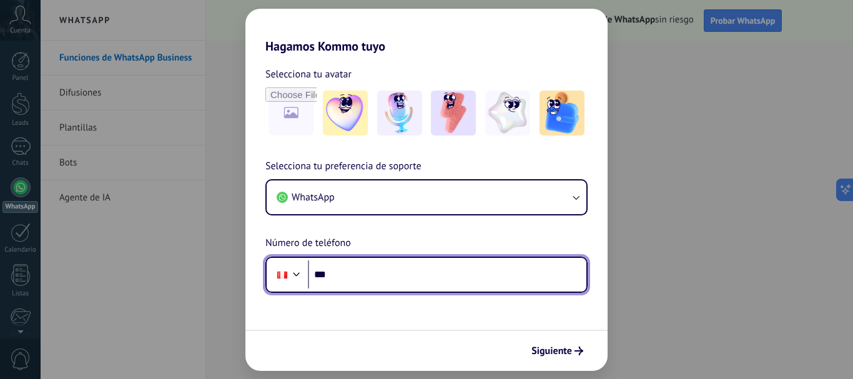
click at [338, 279] on input "***" at bounding box center [447, 274] width 279 height 29
type input "**********"
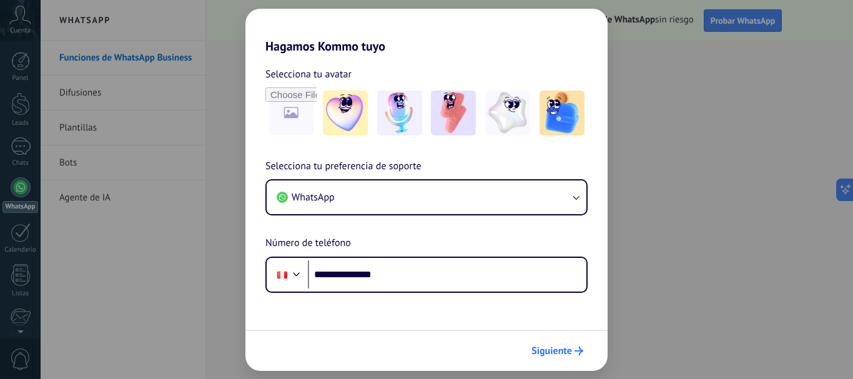
click at [546, 347] on span "Siguiente" at bounding box center [551, 351] width 41 height 9
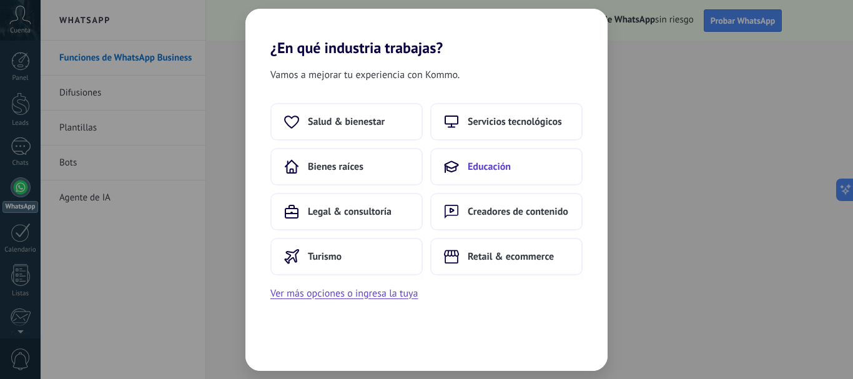
click at [472, 177] on button "Educación" at bounding box center [506, 166] width 152 height 37
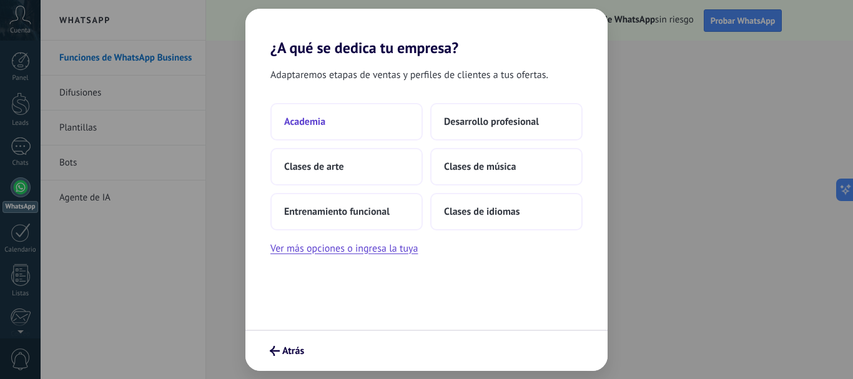
click at [340, 126] on button "Academia" at bounding box center [346, 121] width 152 height 37
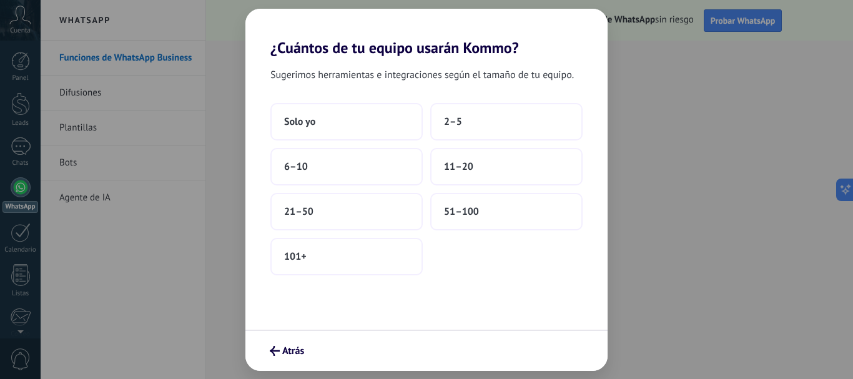
click at [340, 126] on button "Solo yo" at bounding box center [346, 121] width 152 height 37
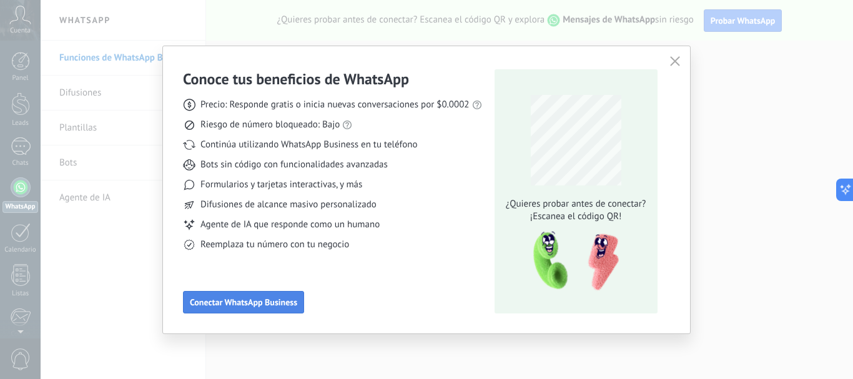
click at [275, 302] on span "Conectar WhatsApp Business" at bounding box center [243, 302] width 107 height 9
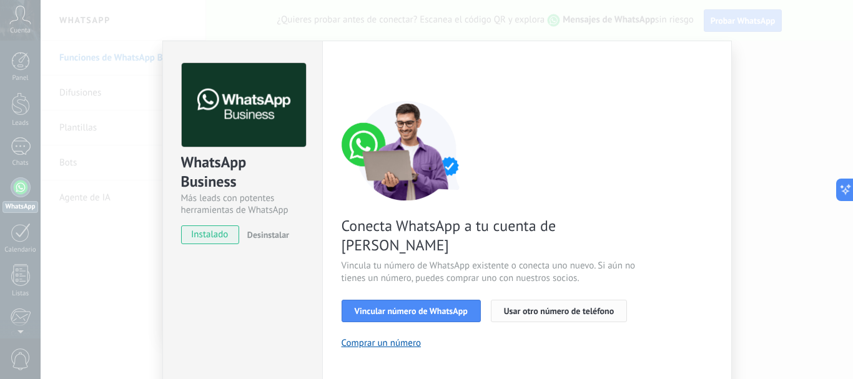
click at [548, 307] on span "Usar otro número de teléfono" at bounding box center [559, 311] width 110 height 9
click at [424, 307] on span "Vincular número de WhatsApp" at bounding box center [411, 311] width 113 height 9
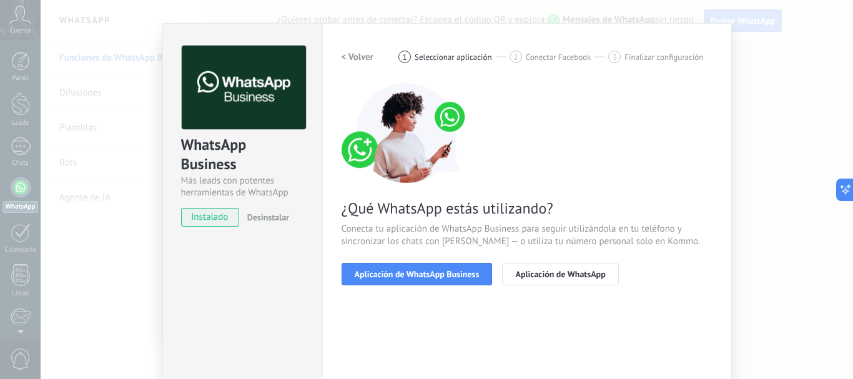
scroll to position [62, 0]
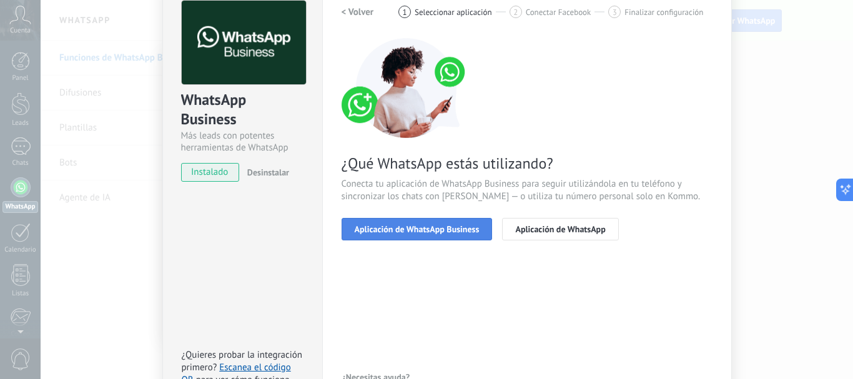
click at [456, 234] on button "Aplicación de WhatsApp Business" at bounding box center [417, 229] width 151 height 22
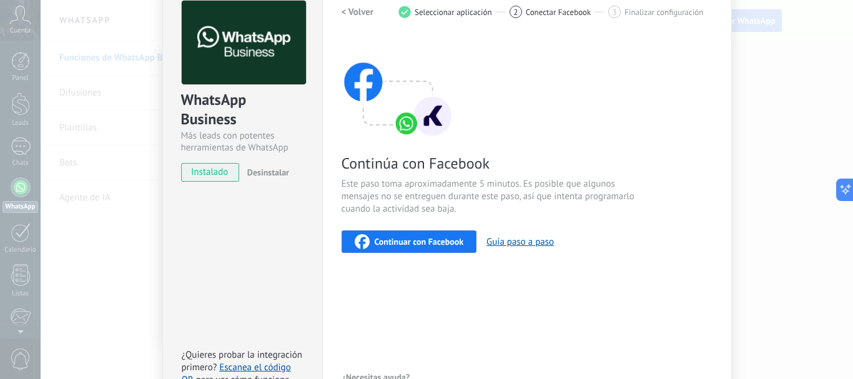
click at [435, 244] on span "Continuar con Facebook" at bounding box center [419, 241] width 89 height 9
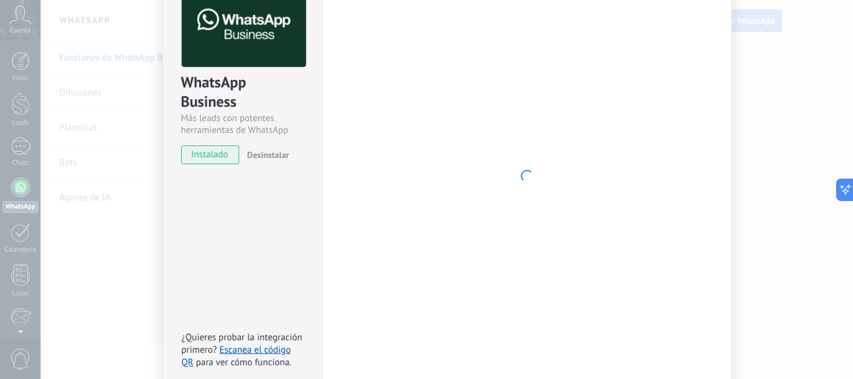
scroll to position [0, 0]
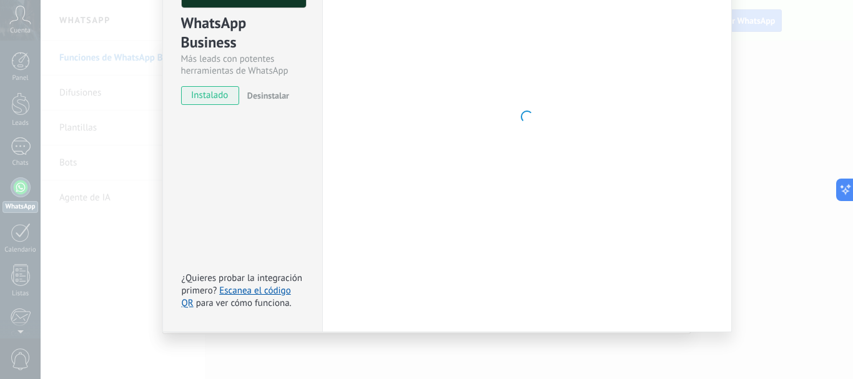
click at [536, 220] on div at bounding box center [527, 117] width 371 height 386
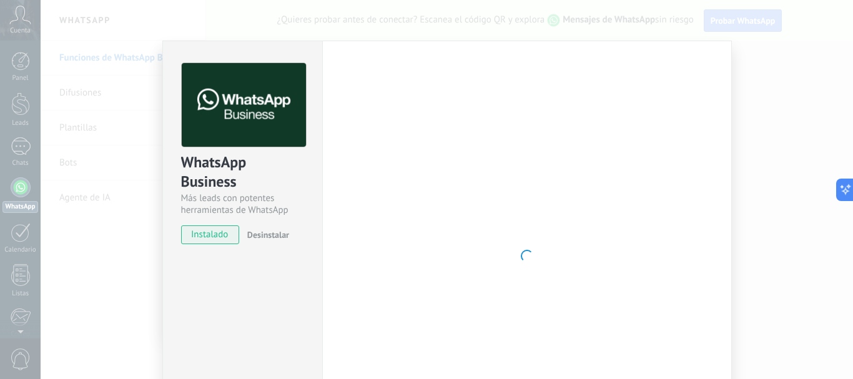
click at [747, 77] on div "WhatsApp Business Más leads con potentes herramientas de WhatsApp instalado Des…" at bounding box center [447, 189] width 812 height 379
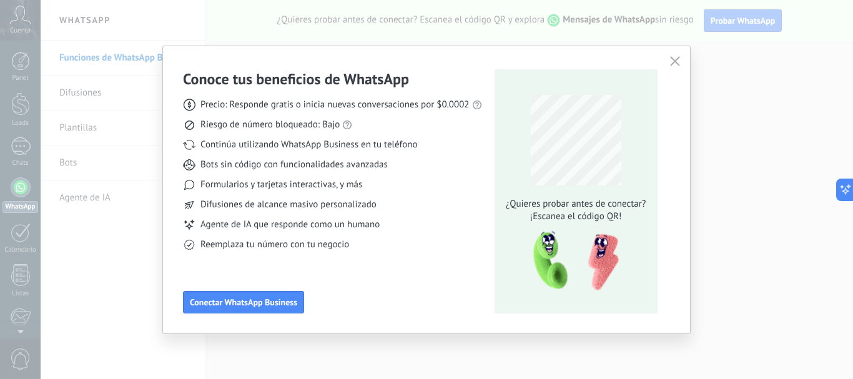
click at [675, 65] on icon "button" at bounding box center [675, 61] width 10 height 10
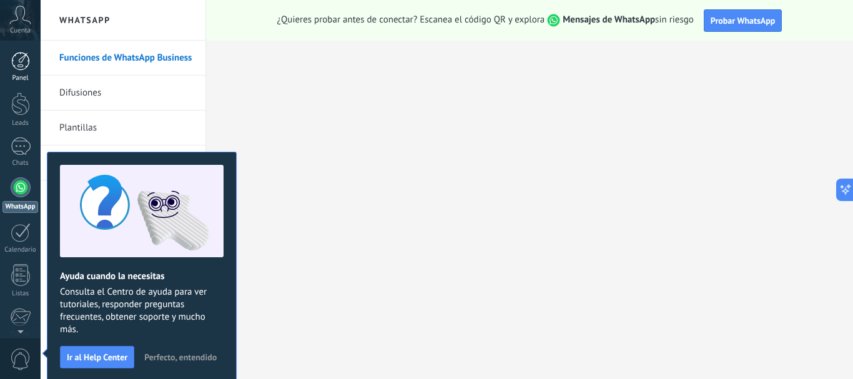
click at [19, 65] on div at bounding box center [20, 61] width 19 height 19
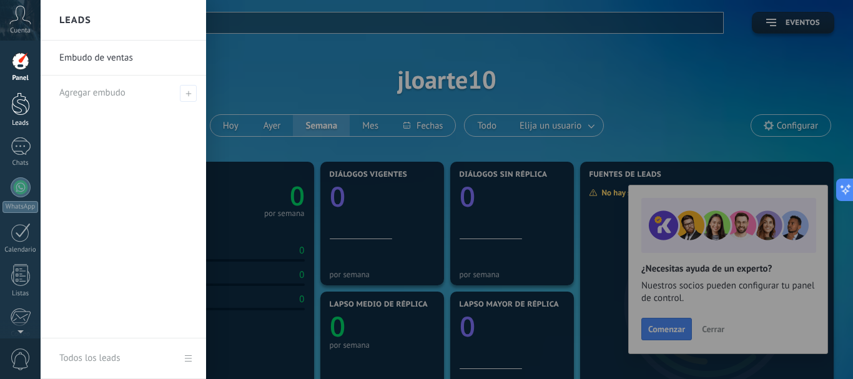
click at [19, 110] on div at bounding box center [20, 103] width 19 height 23
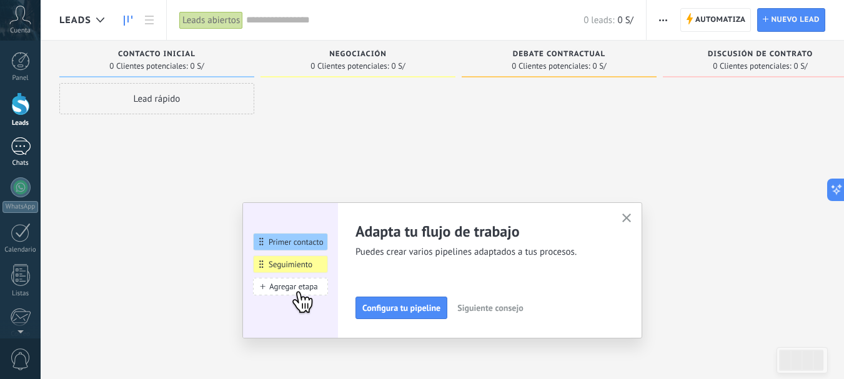
click at [19, 143] on div at bounding box center [21, 146] width 20 height 18
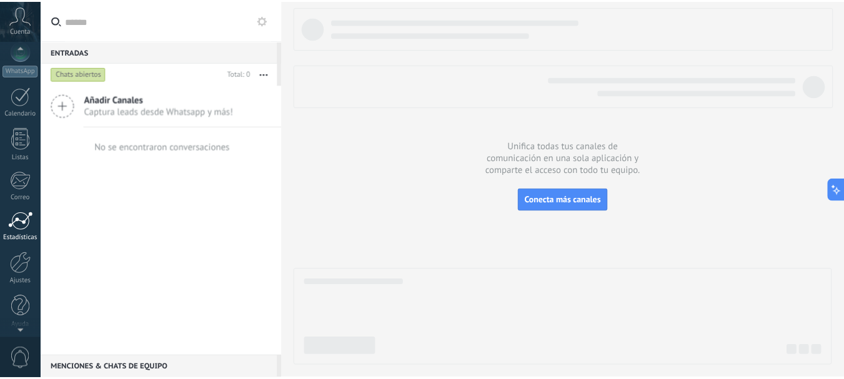
scroll to position [141, 0]
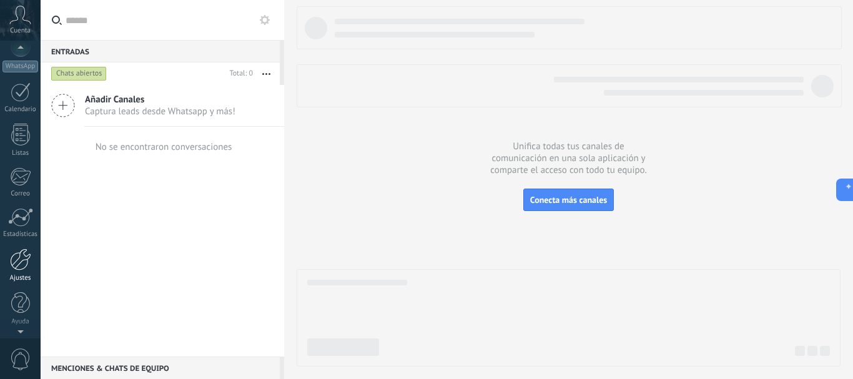
click at [22, 260] on div at bounding box center [20, 260] width 21 height 22
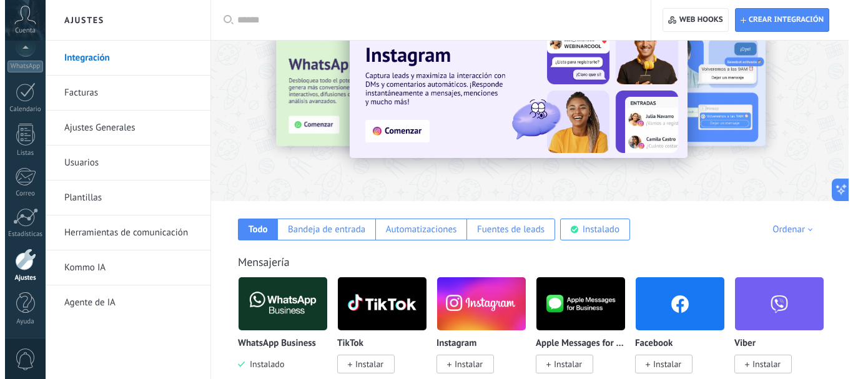
scroll to position [62, 0]
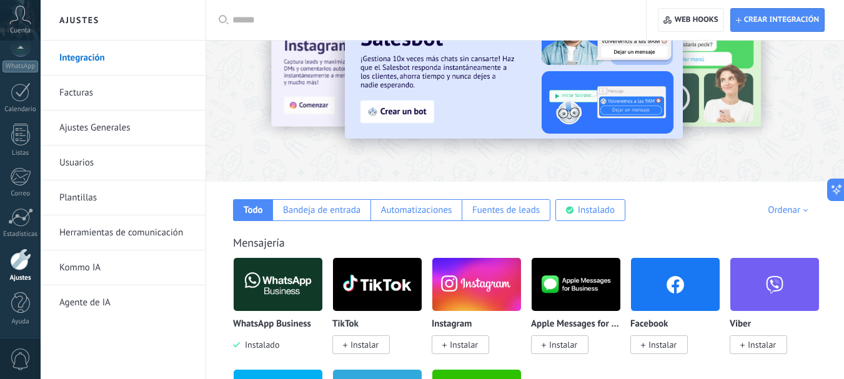
click at [285, 274] on img at bounding box center [278, 284] width 89 height 61
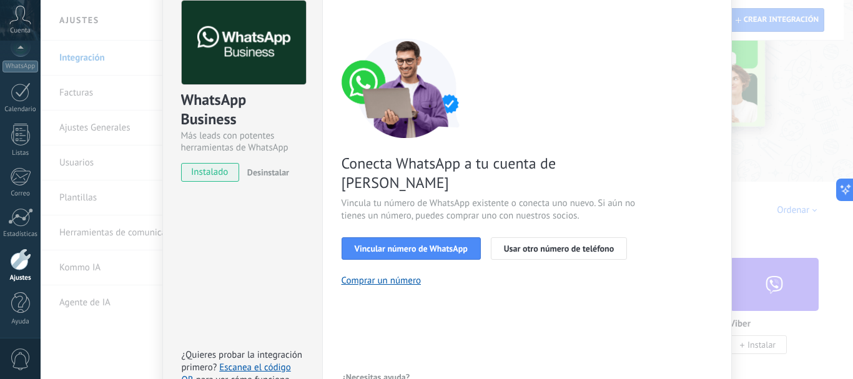
scroll to position [0, 0]
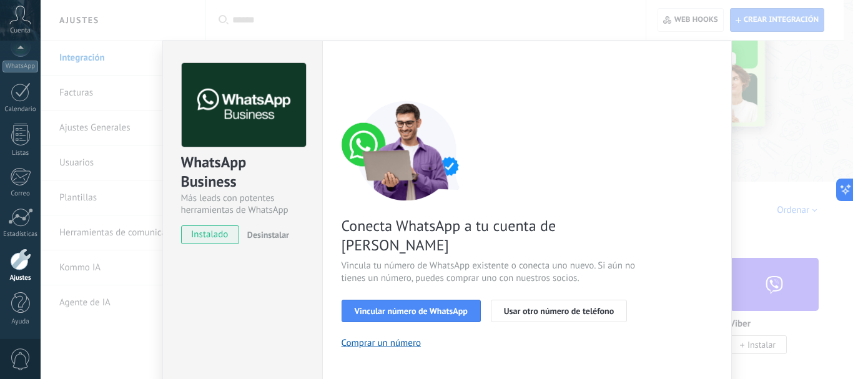
click at [228, 234] on span "instalado" at bounding box center [210, 234] width 57 height 19
click at [399, 307] on span "Vincular número de WhatsApp" at bounding box center [411, 311] width 113 height 9
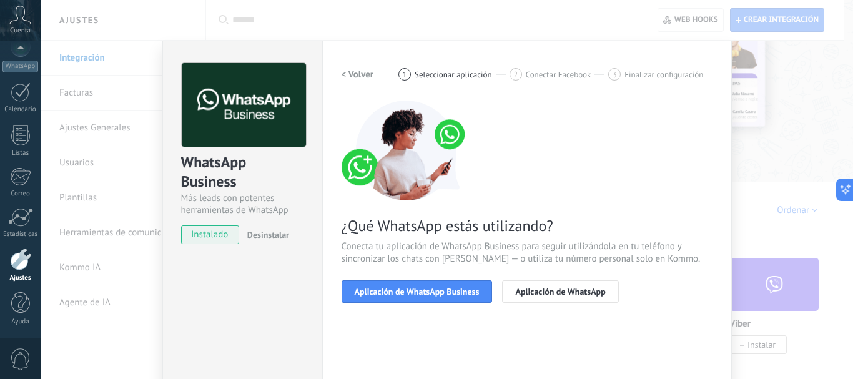
drag, startPoint x: 418, startPoint y: 290, endPoint x: 421, endPoint y: 305, distance: 15.2
click at [421, 313] on div "< Volver 1 Seleccionar aplicación 2 Conectar Facebook 3 Finalizar configuración…" at bounding box center [527, 190] width 371 height 255
click at [422, 292] on span "Aplicación de WhatsApp Business" at bounding box center [417, 291] width 125 height 9
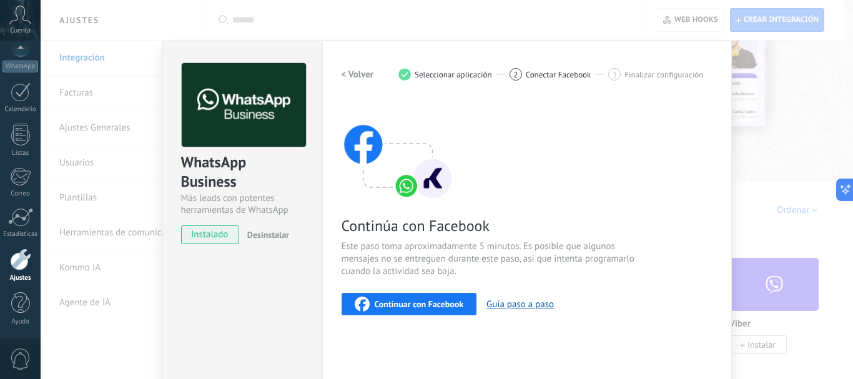
click at [415, 301] on span "Continuar con Facebook" at bounding box center [419, 304] width 89 height 9
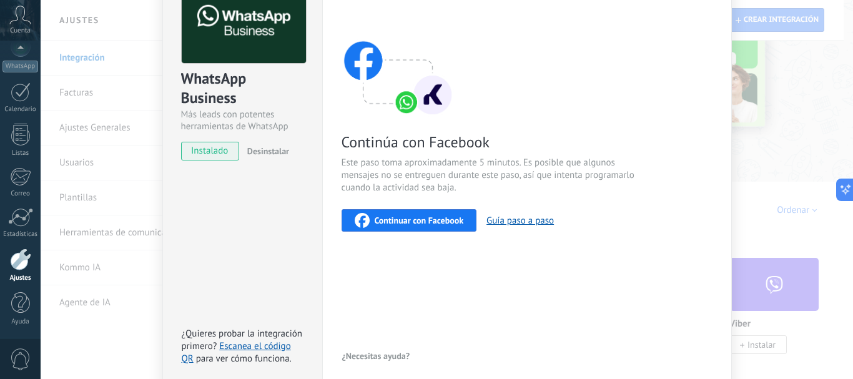
scroll to position [62, 0]
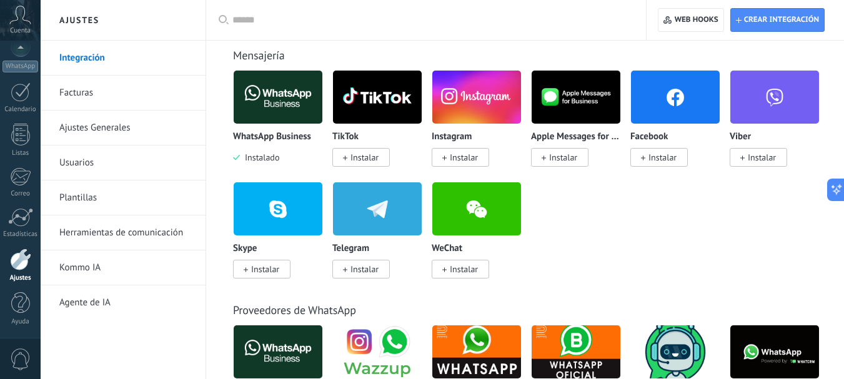
click at [264, 152] on div "WhatsApp Business Instalado" at bounding box center [278, 148] width 90 height 32
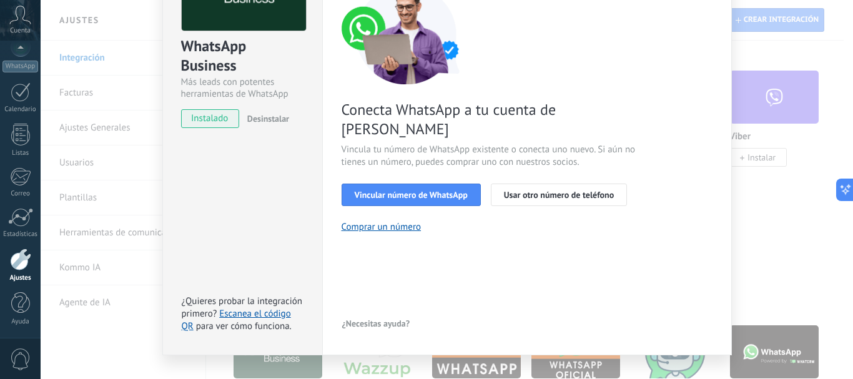
scroll to position [125, 0]
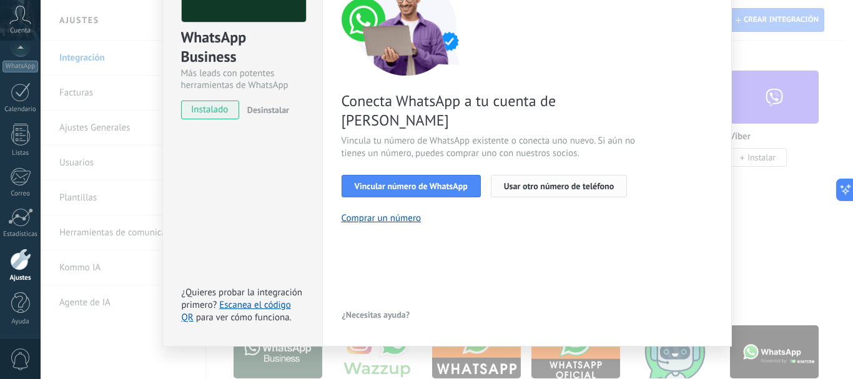
click at [550, 182] on span "Usar otro número de teléfono" at bounding box center [559, 186] width 110 height 9
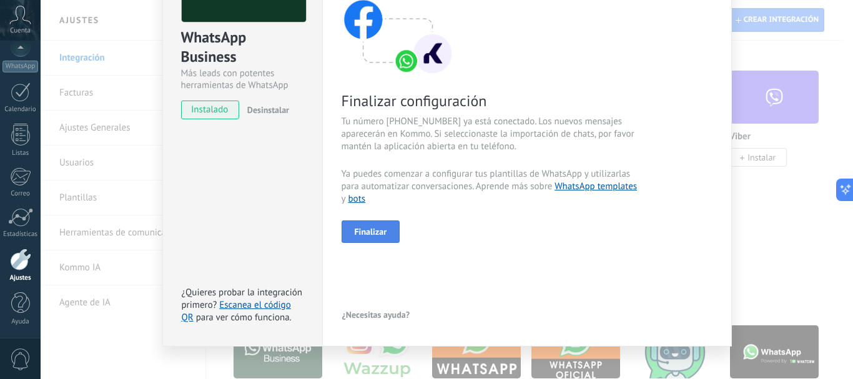
click at [385, 232] on button "Finalizar" at bounding box center [371, 231] width 59 height 22
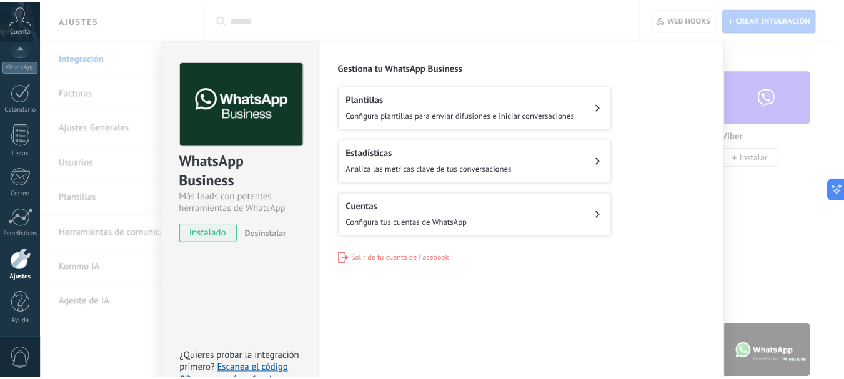
scroll to position [0, 0]
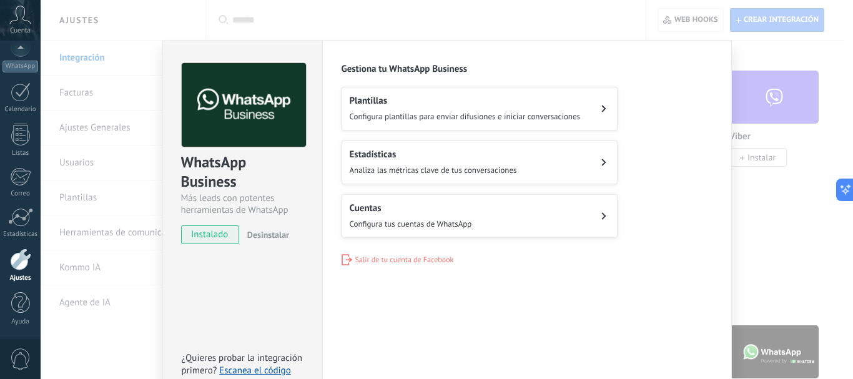
click at [787, 204] on div "WhatsApp Business Más leads con potentes herramientas de WhatsApp instalado Des…" at bounding box center [447, 189] width 812 height 379
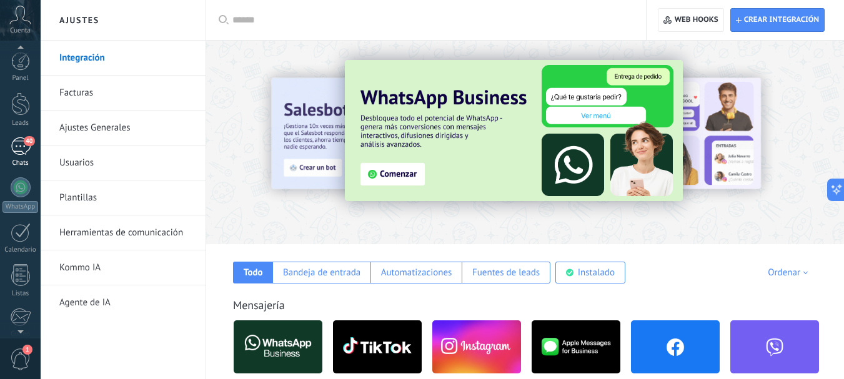
click at [15, 141] on div "40" at bounding box center [21, 146] width 20 height 18
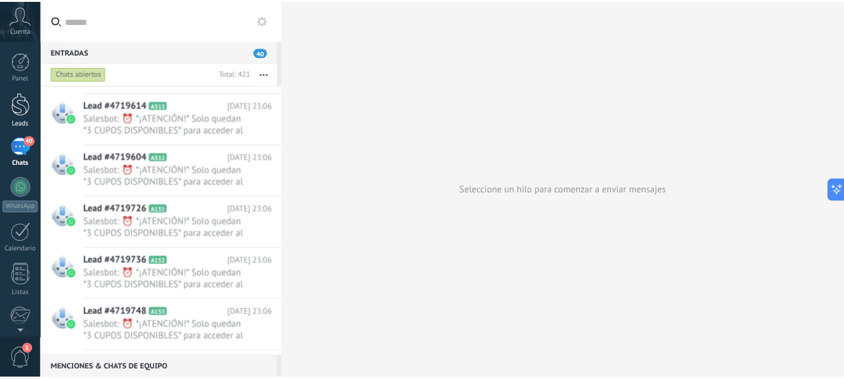
scroll to position [2757, 0]
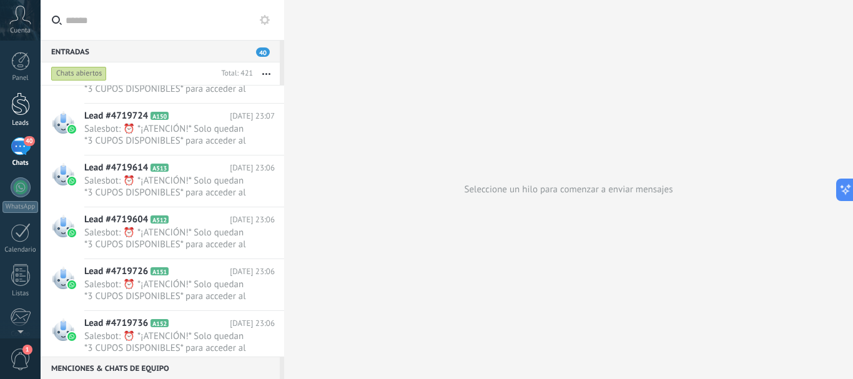
click at [23, 96] on div at bounding box center [20, 103] width 19 height 23
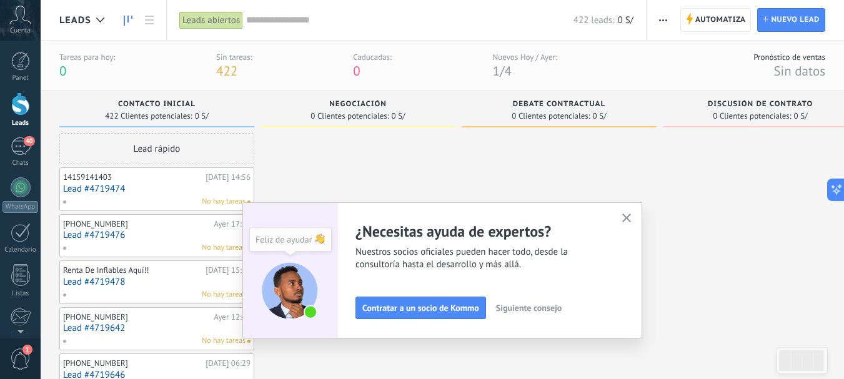
click at [631, 217] on use "button" at bounding box center [626, 218] width 9 height 9
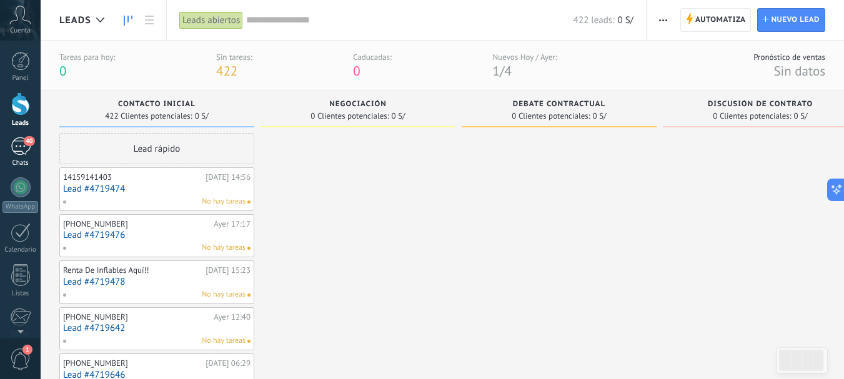
click at [26, 144] on span "40" at bounding box center [29, 141] width 11 height 10
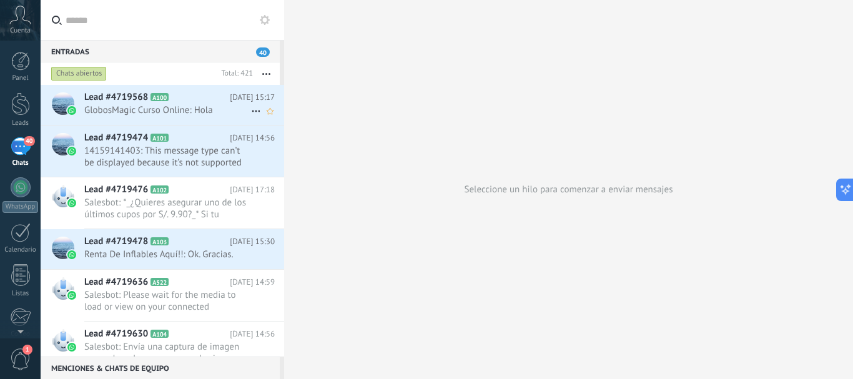
click at [252, 110] on icon at bounding box center [256, 111] width 15 height 15
drag, startPoint x: 207, startPoint y: 98, endPoint x: 183, endPoint y: 73, distance: 34.5
click at [183, 73] on div at bounding box center [426, 189] width 853 height 379
click at [20, 97] on div at bounding box center [20, 103] width 19 height 23
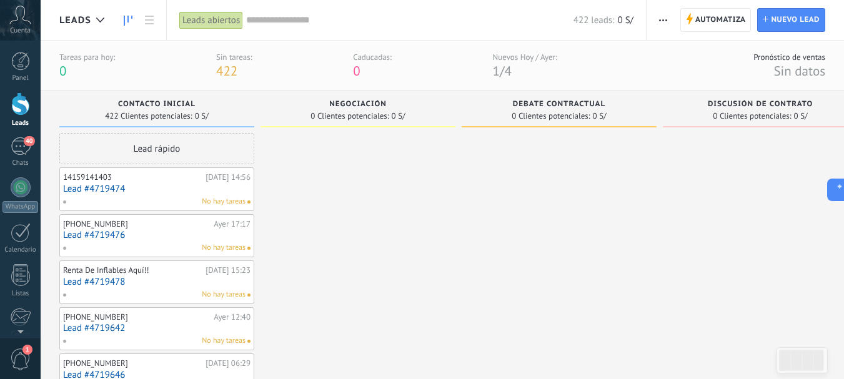
click at [656, 16] on button "button" at bounding box center [663, 20] width 18 height 24
